Goal: Task Accomplishment & Management: Use online tool/utility

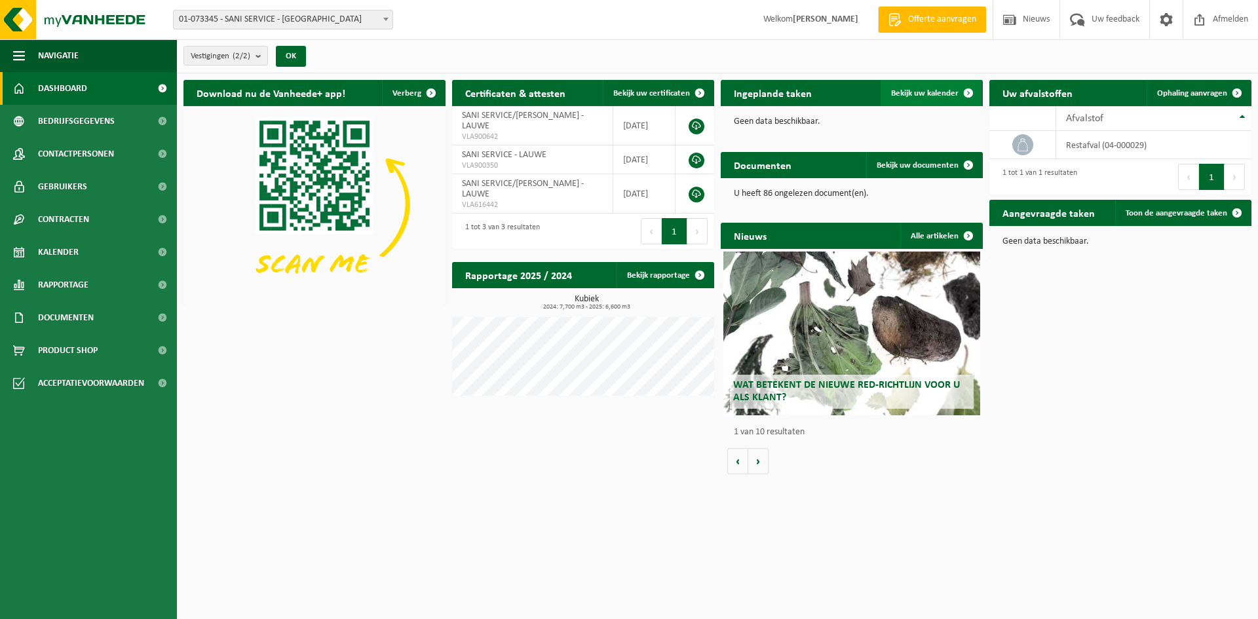
click at [930, 94] on span "Bekijk uw kalender" at bounding box center [924, 93] width 67 height 9
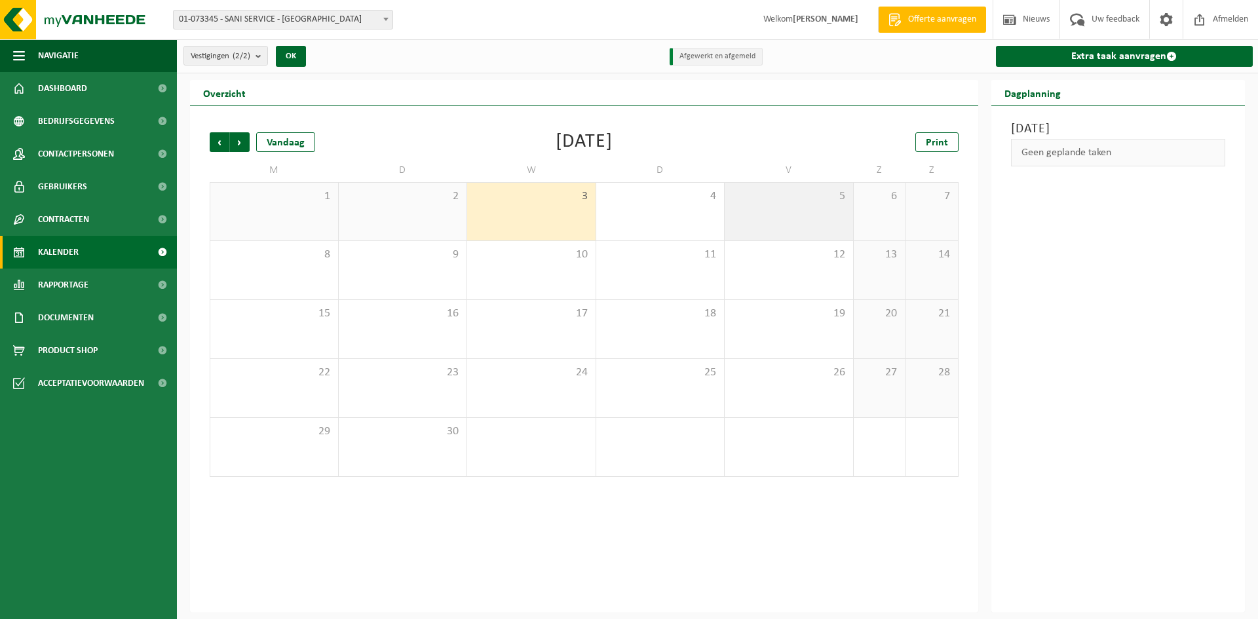
click at [792, 212] on div "5" at bounding box center [789, 212] width 128 height 58
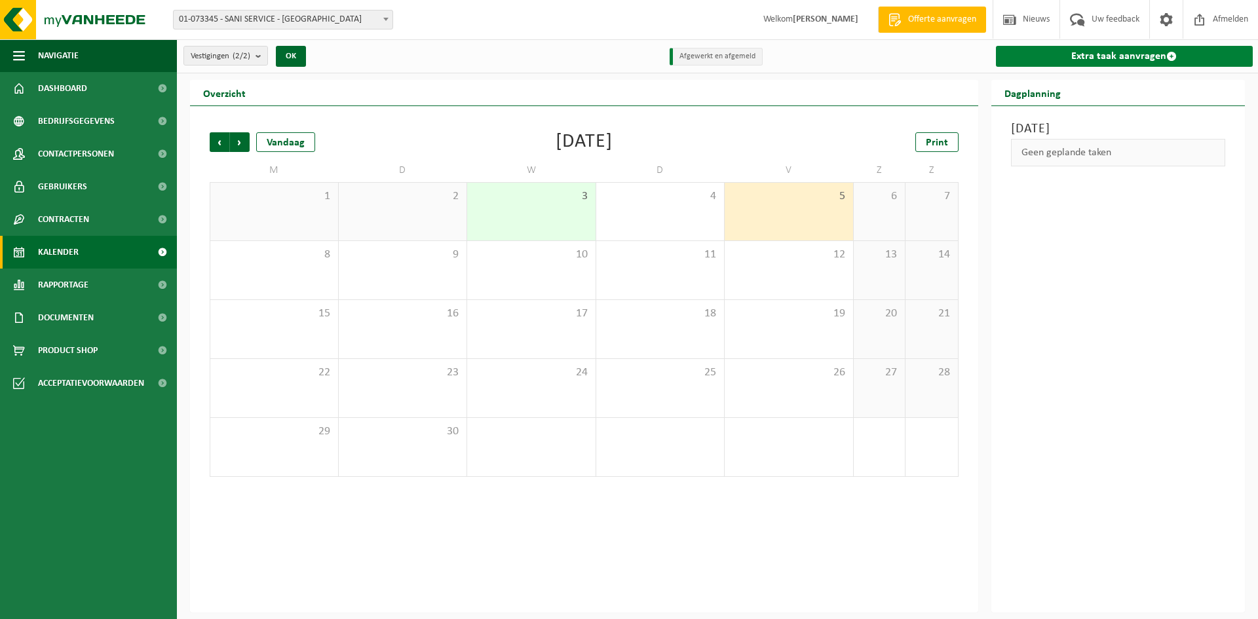
click at [1080, 59] on link "Extra taak aanvragen" at bounding box center [1125, 56] width 258 height 21
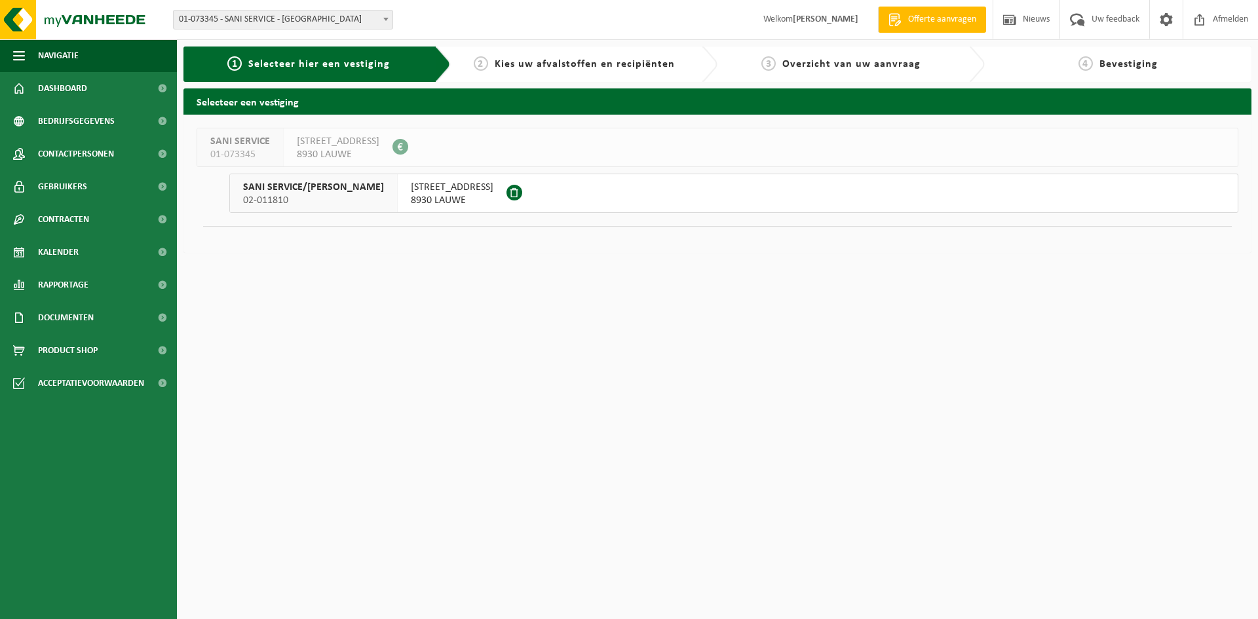
click at [593, 64] on span "Kies uw afvalstoffen en recipiënten" at bounding box center [585, 64] width 180 height 10
click at [373, 146] on span "GROTE KRUISSTRAAT 94" at bounding box center [338, 141] width 83 height 13
click at [341, 187] on span "SANI SERVICE/DEBAERE KRIST" at bounding box center [313, 187] width 141 height 13
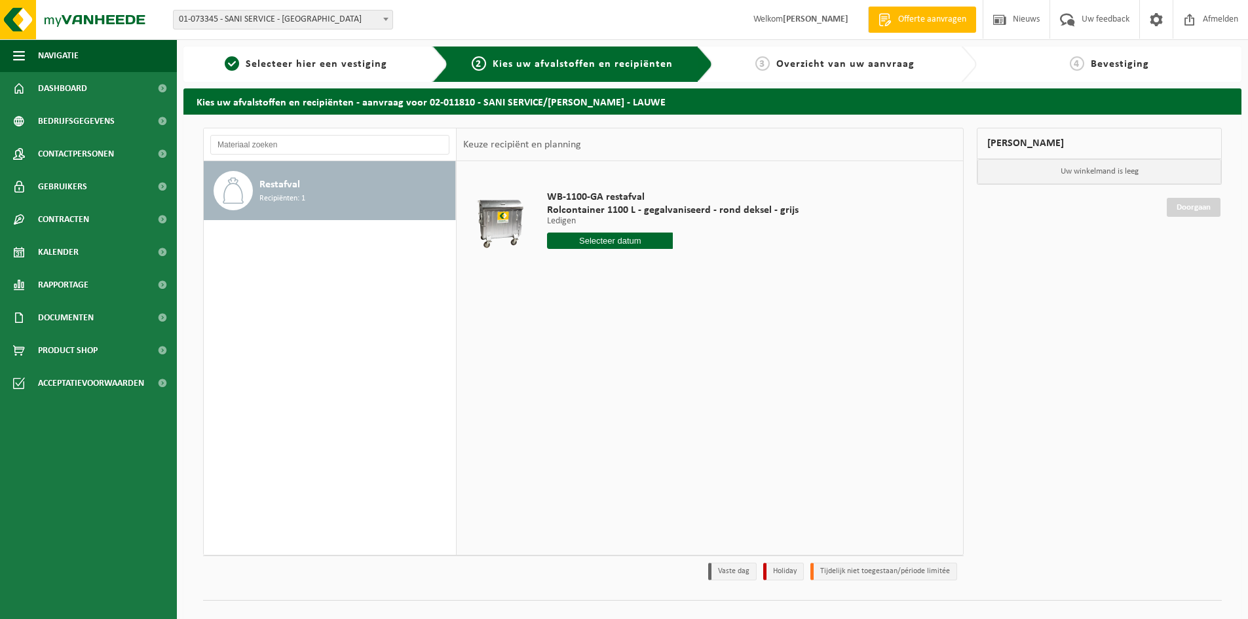
click at [607, 239] on input "text" at bounding box center [610, 241] width 126 height 16
click at [651, 313] on div "5" at bounding box center [651, 315] width 23 height 21
type input "Van 2025-09-05"
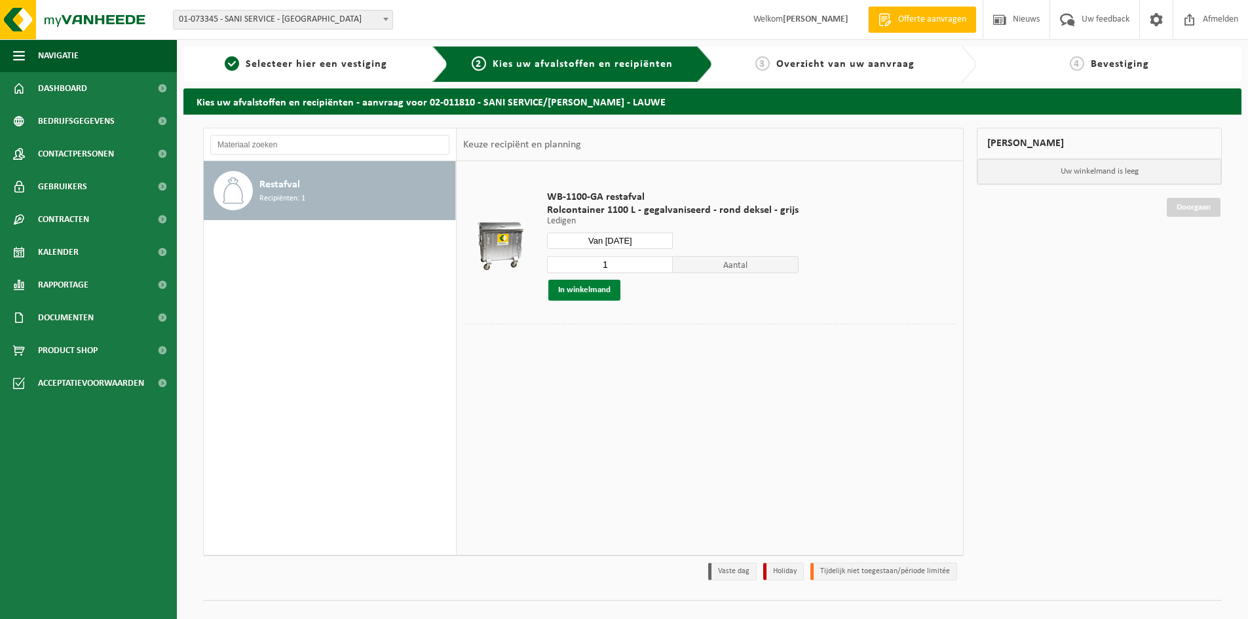
click at [584, 290] on button "In winkelmand" at bounding box center [584, 290] width 72 height 21
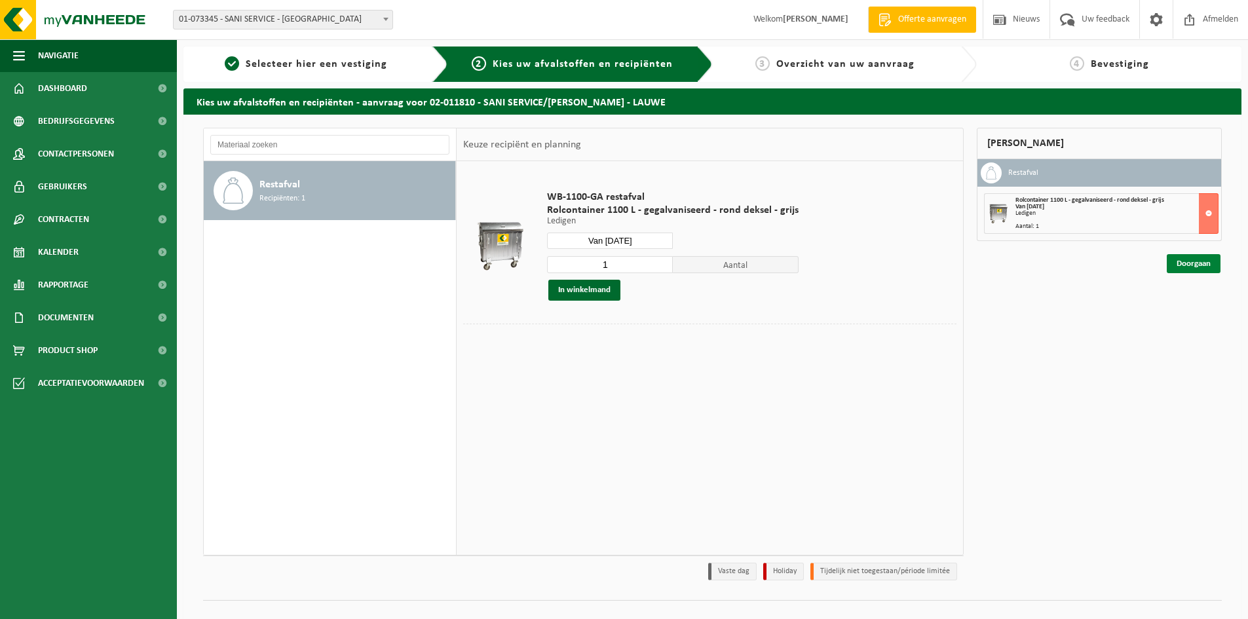
click at [1193, 262] on link "Doorgaan" at bounding box center [1194, 263] width 54 height 19
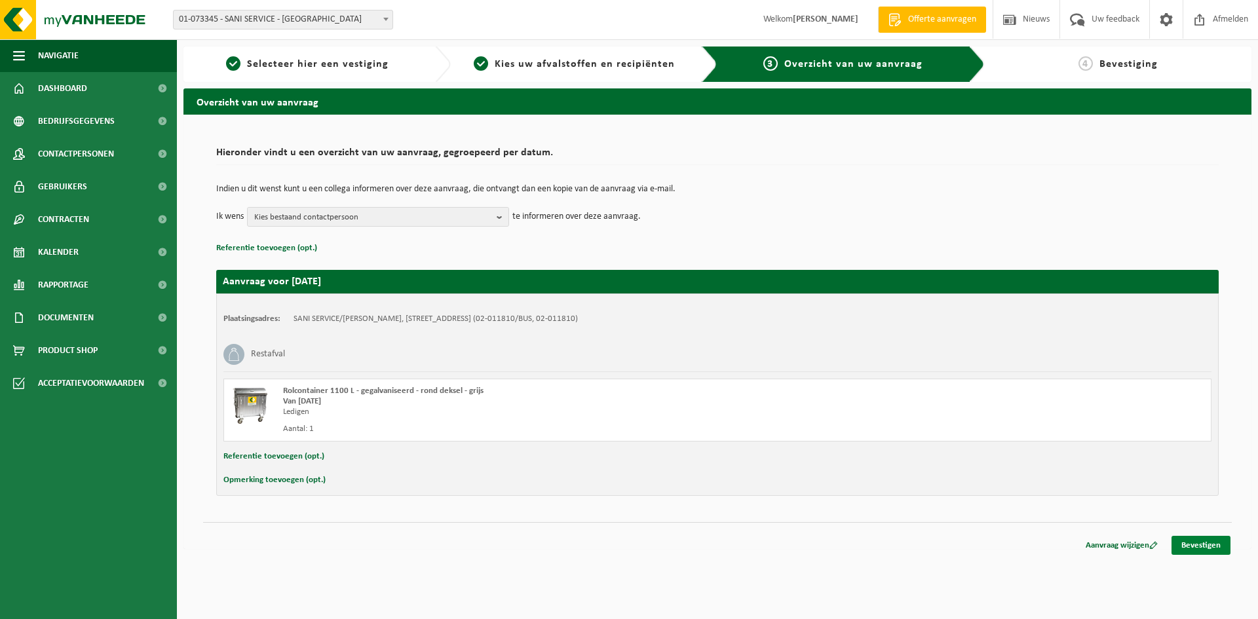
click at [1193, 545] on link "Bevestigen" at bounding box center [1201, 545] width 59 height 19
click at [1202, 544] on link "Bevestigen" at bounding box center [1201, 545] width 59 height 19
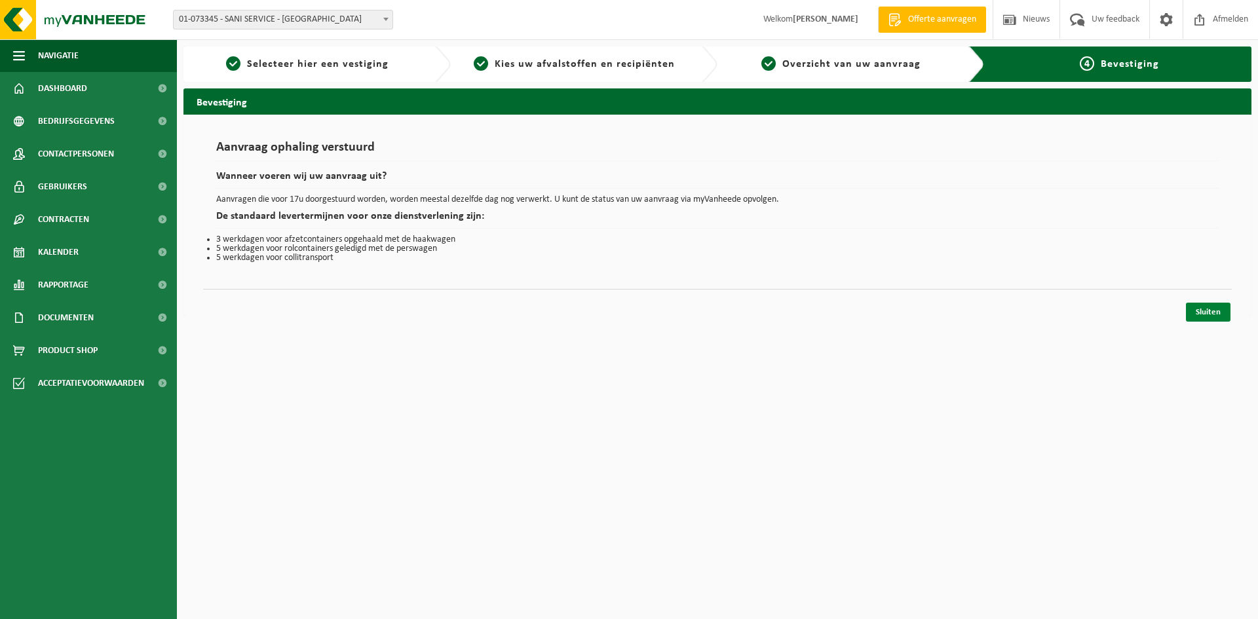
click at [1213, 311] on link "Sluiten" at bounding box center [1208, 312] width 45 height 19
